Goal: Task Accomplishment & Management: Complete application form

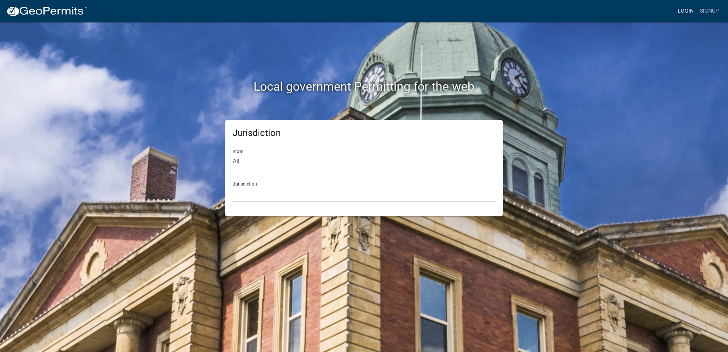
click at [692, 12] on link "Login" at bounding box center [685, 11] width 22 height 14
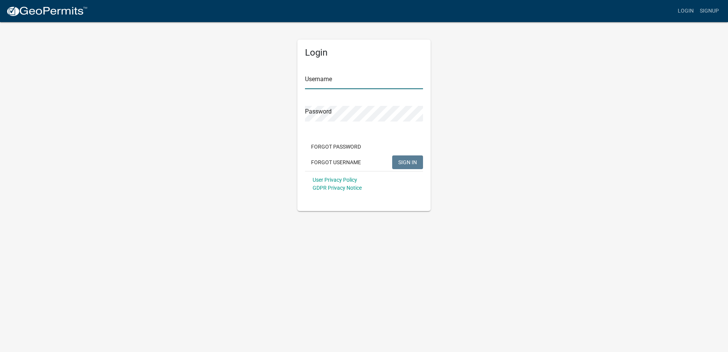
type input "kneppmech"
click at [399, 164] on span "SIGN IN" at bounding box center [407, 162] width 19 height 6
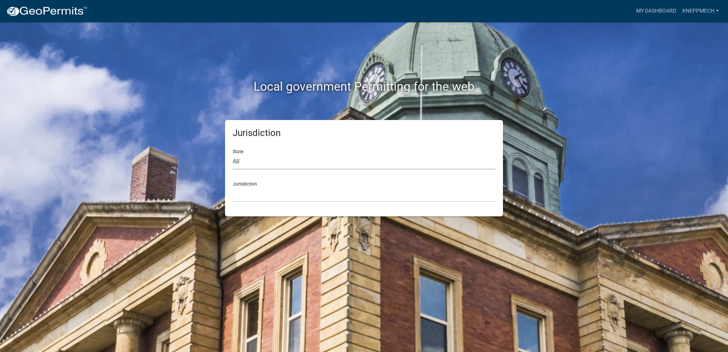
click at [252, 163] on select "All [US_STATE] [US_STATE] [US_STATE] [US_STATE] [US_STATE] [US_STATE] [US_STATE…" at bounding box center [364, 162] width 263 height 16
select select "[US_STATE]"
click at [233, 154] on select "All [US_STATE] [US_STATE] [US_STATE] [US_STATE] [US_STATE] [US_STATE] [US_STATE…" at bounding box center [364, 162] width 263 height 16
click at [241, 195] on select "City of [GEOGRAPHIC_DATA], [US_STATE] City of [GEOGRAPHIC_DATA], [US_STATE] Cit…" at bounding box center [364, 194] width 263 height 16
click at [258, 200] on select "City of [GEOGRAPHIC_DATA], [US_STATE] City of [GEOGRAPHIC_DATA], [US_STATE] Cit…" at bounding box center [364, 194] width 263 height 16
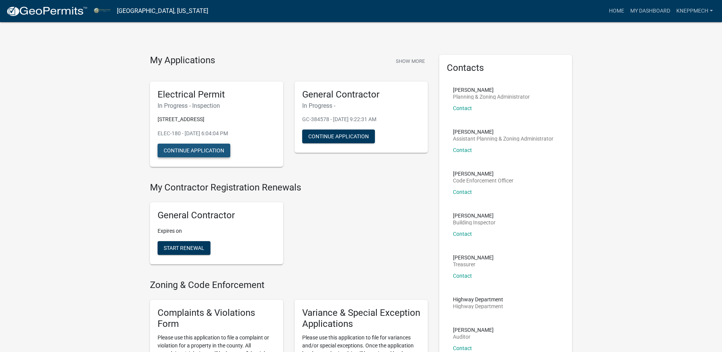
click at [215, 148] on button "Continue Application" at bounding box center [194, 150] width 73 height 14
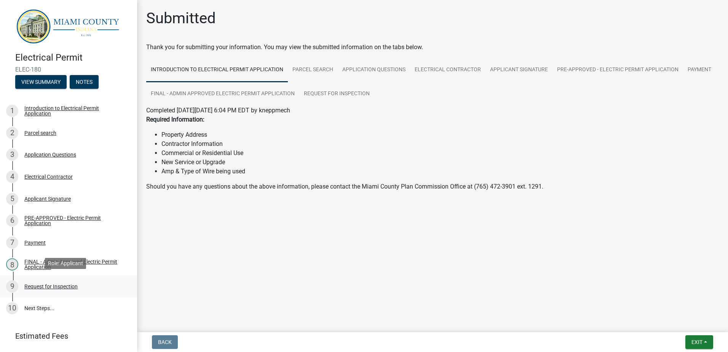
click at [49, 286] on div "Request for Inspection" at bounding box center [50, 286] width 53 height 5
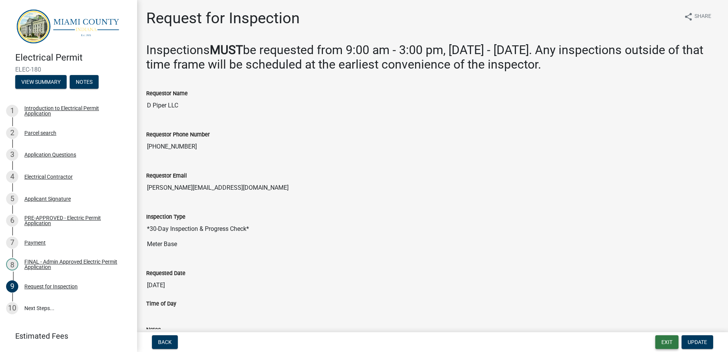
click at [670, 341] on button "Exit" at bounding box center [666, 342] width 23 height 14
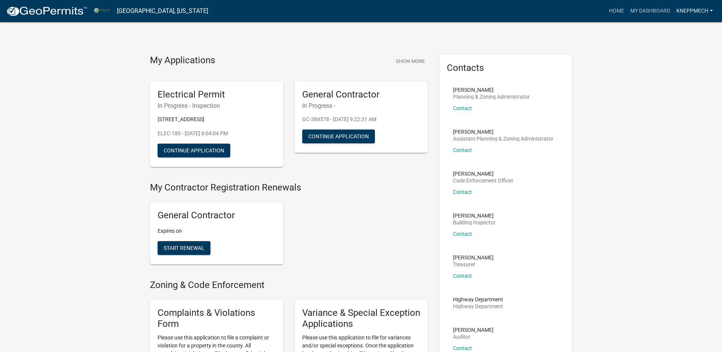
click at [690, 11] on link "kneppmech" at bounding box center [694, 11] width 43 height 14
click at [666, 73] on link "Logout" at bounding box center [683, 74] width 65 height 18
